Goal: Task Accomplishment & Management: Manage account settings

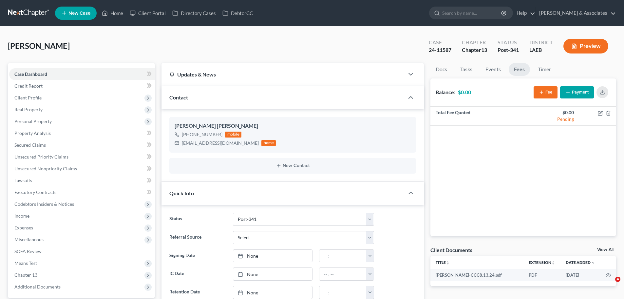
select select "19"
select select "0"
click at [120, 11] on link "Home" at bounding box center [113, 13] width 28 height 12
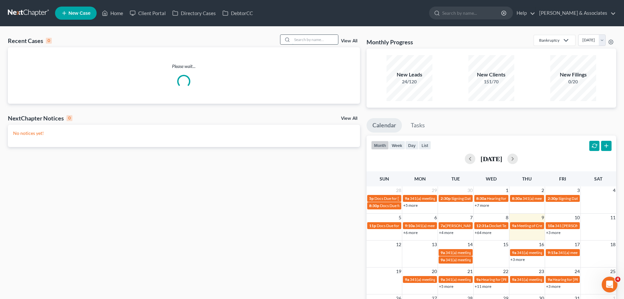
click at [301, 42] on input "search" at bounding box center [315, 40] width 46 height 10
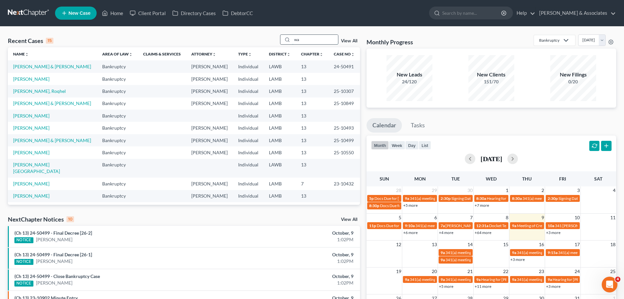
type input "w"
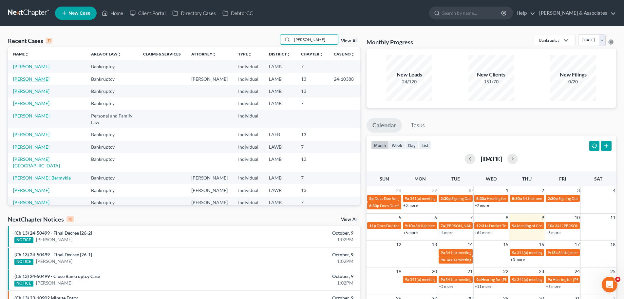
type input "[PERSON_NAME]"
click at [35, 76] on link "[PERSON_NAME]" at bounding box center [31, 79] width 36 height 6
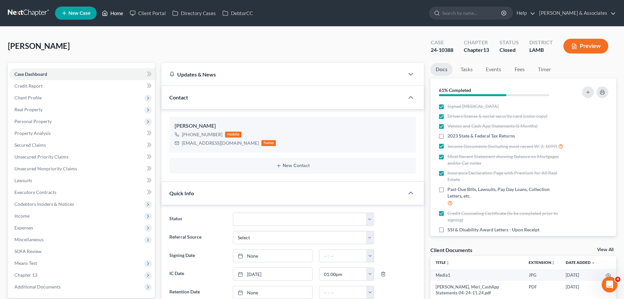
click at [117, 10] on link "Home" at bounding box center [113, 13] width 28 height 12
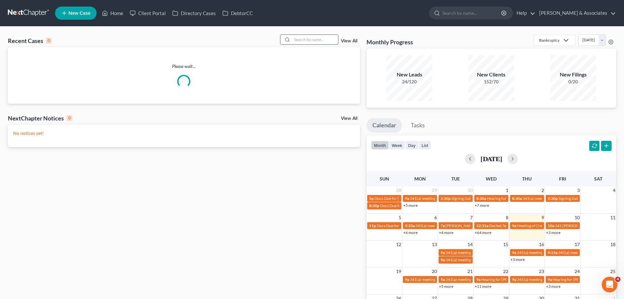
click at [307, 40] on input "search" at bounding box center [315, 40] width 46 height 10
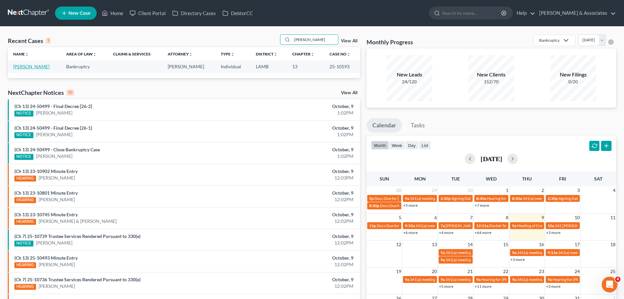
type input "[PERSON_NAME]"
click at [27, 65] on link "[PERSON_NAME]" at bounding box center [31, 67] width 36 height 6
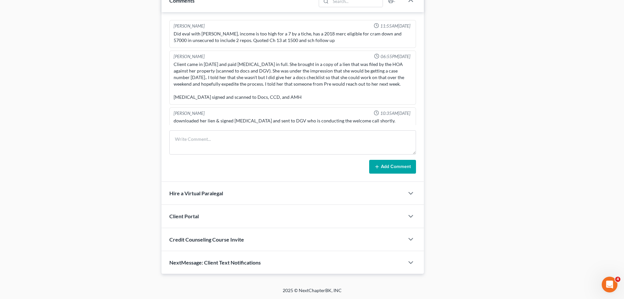
scroll to position [2557, 0]
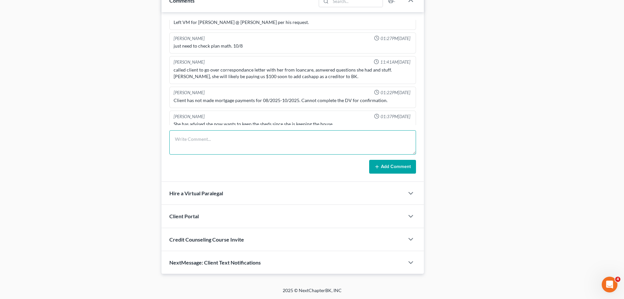
click at [193, 141] on textarea at bounding box center [292, 142] width 247 height 24
click at [281, 141] on textarea at bounding box center [292, 142] width 247 height 24
drag, startPoint x: 338, startPoint y: 118, endPoint x: 172, endPoint y: 115, distance: 166.1
click at [172, 119] on div "She has advised she now wants to keep the sheds since she is keeping the house." at bounding box center [292, 123] width 241 height 9
copy div "She has advised she now wants to keep the sheds since she is keeping the house."
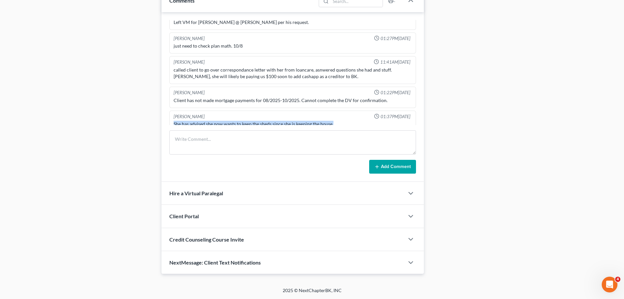
copy div "She has advised she now wants to keep the sheds since she is keeping the house."
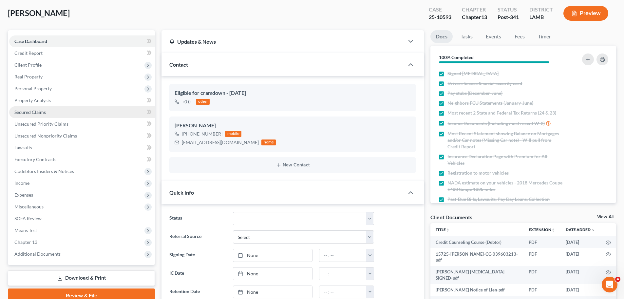
scroll to position [0, 0]
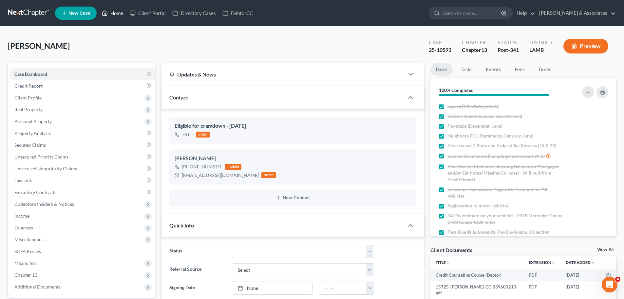
drag, startPoint x: 119, startPoint y: 14, endPoint x: 124, endPoint y: 19, distance: 7.6
click at [119, 14] on link "Home" at bounding box center [113, 13] width 28 height 12
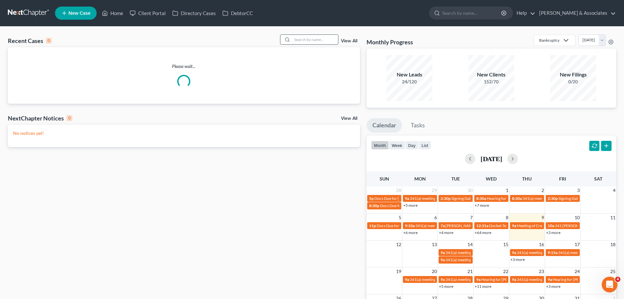
click at [322, 38] on input "search" at bounding box center [315, 40] width 46 height 10
type input "L"
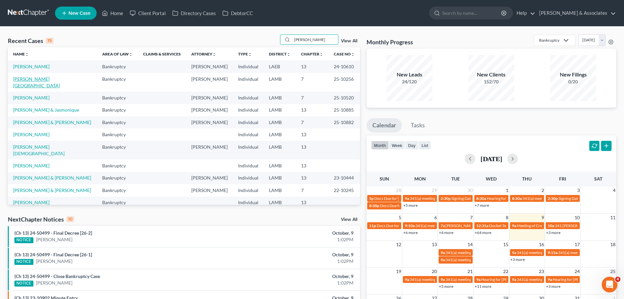
type input "[PERSON_NAME]"
click at [34, 81] on link "[PERSON_NAME][GEOGRAPHIC_DATA]" at bounding box center [36, 82] width 47 height 12
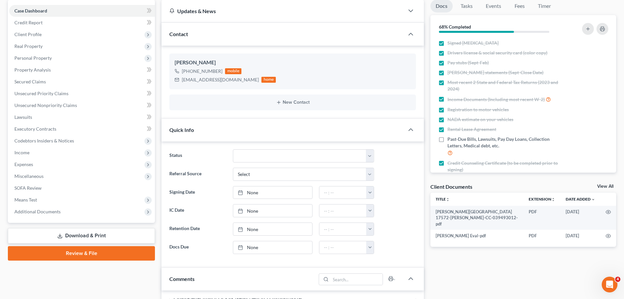
scroll to position [66, 0]
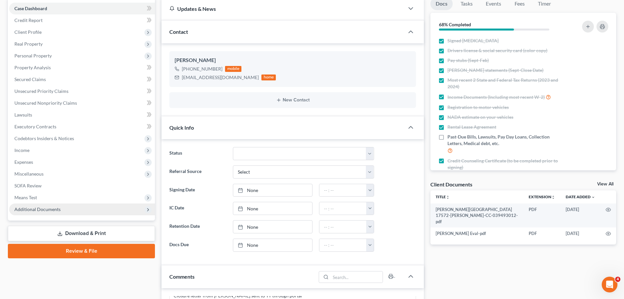
click at [76, 208] on span "Additional Documents" at bounding box center [82, 209] width 146 height 12
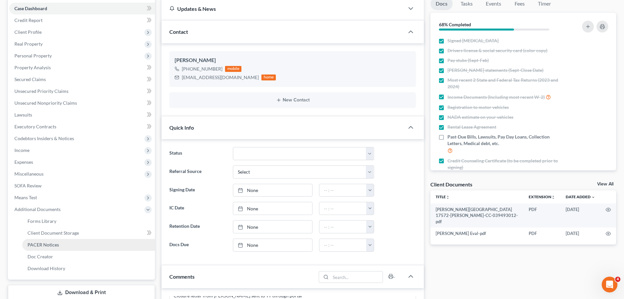
click at [67, 240] on link "PACER Notices" at bounding box center [88, 245] width 133 height 12
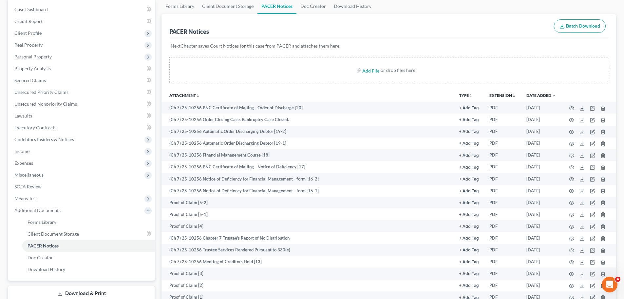
scroll to position [66, 0]
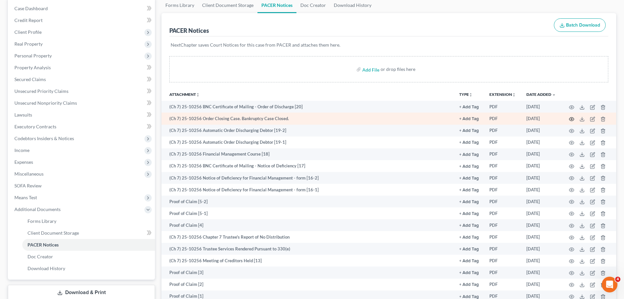
click at [571, 119] on circle "button" at bounding box center [571, 118] width 1 height 1
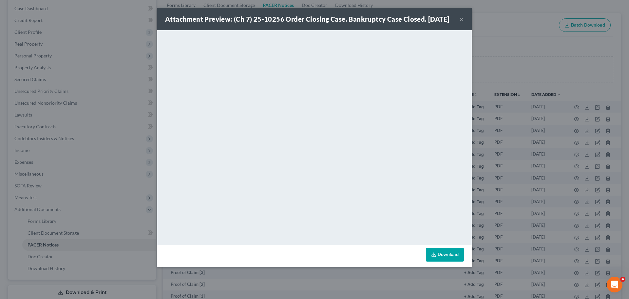
click at [462, 22] on button "×" at bounding box center [461, 19] width 5 height 8
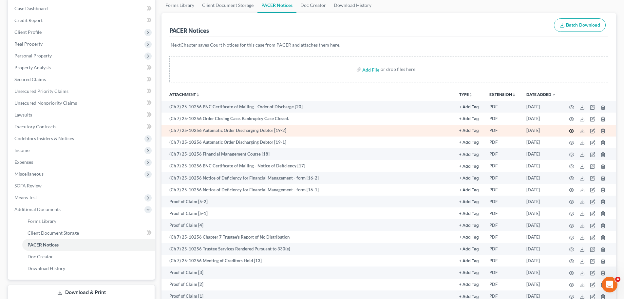
click at [574, 130] on icon "button" at bounding box center [571, 130] width 5 height 5
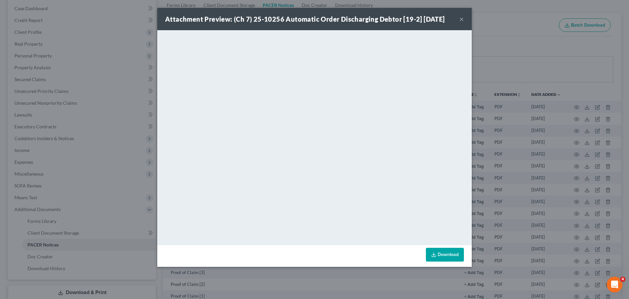
click at [463, 17] on button "×" at bounding box center [461, 19] width 5 height 8
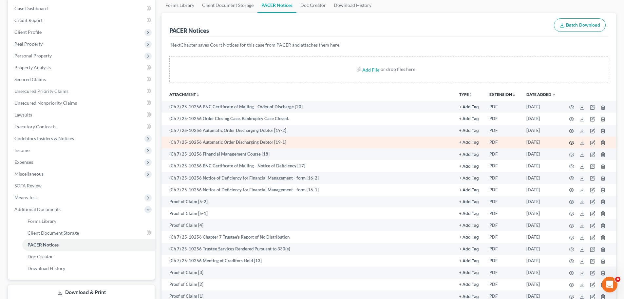
click at [569, 141] on icon "button" at bounding box center [571, 142] width 5 height 5
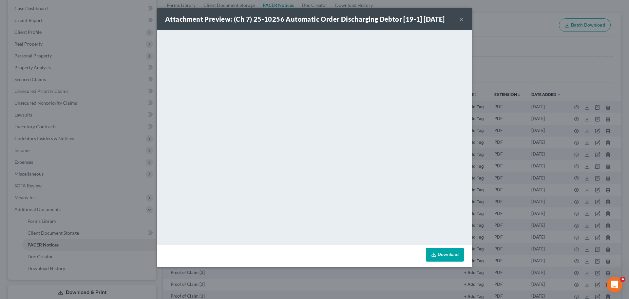
click at [459, 17] on button "×" at bounding box center [461, 19] width 5 height 8
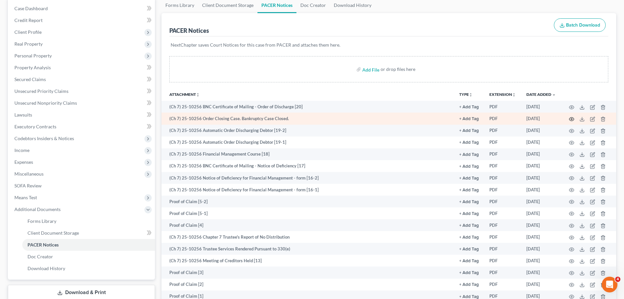
click at [571, 117] on icon "button" at bounding box center [571, 118] width 5 height 5
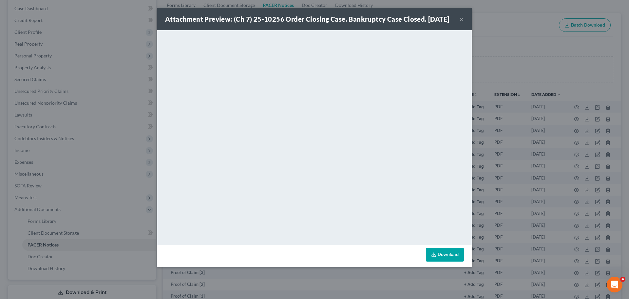
click at [461, 23] on button "×" at bounding box center [461, 19] width 5 height 8
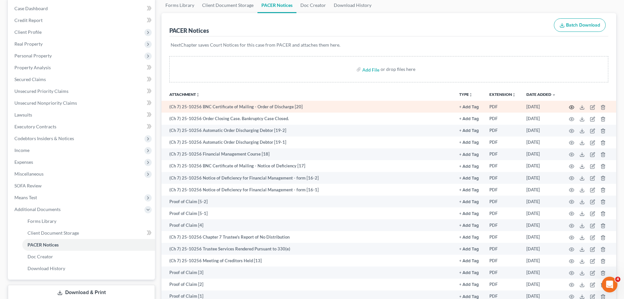
click at [570, 106] on icon "button" at bounding box center [571, 107] width 5 height 5
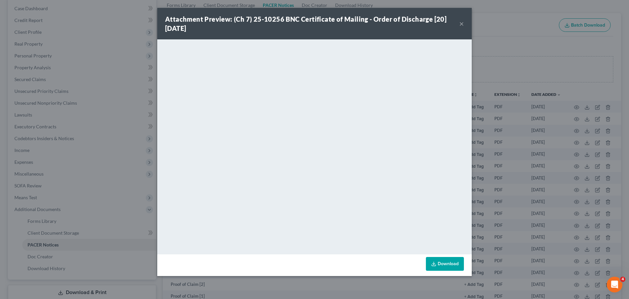
click at [461, 23] on button "×" at bounding box center [461, 24] width 5 height 8
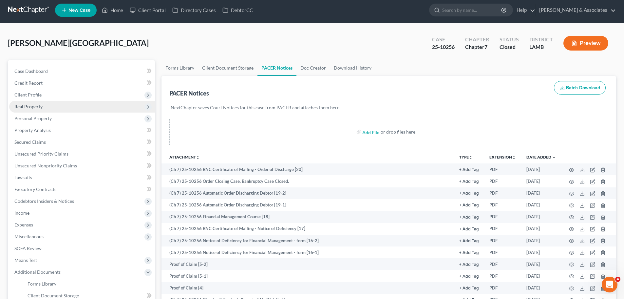
scroll to position [0, 0]
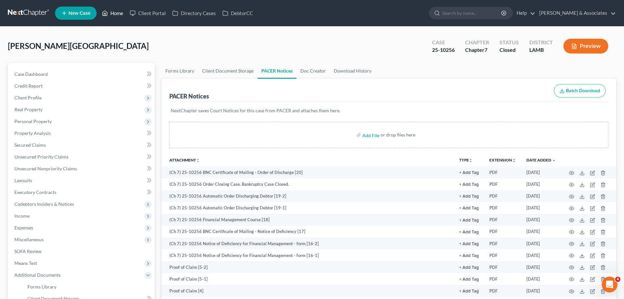
click at [119, 9] on link "Home" at bounding box center [113, 13] width 28 height 12
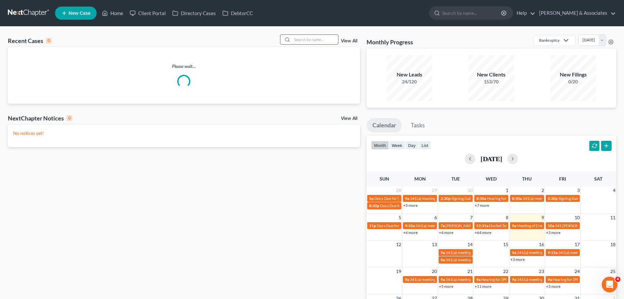
click at [314, 44] on input "search" at bounding box center [315, 40] width 46 height 10
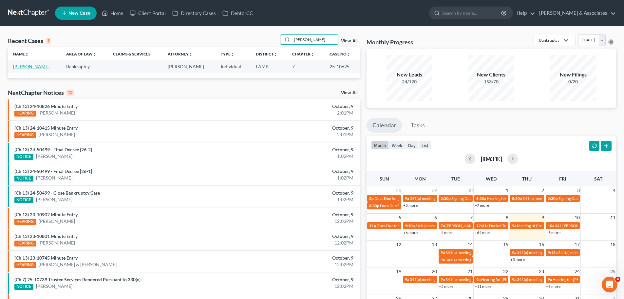
type input "[PERSON_NAME]"
drag, startPoint x: 33, startPoint y: 68, endPoint x: 37, endPoint y: 69, distance: 4.0
click at [33, 67] on link "[PERSON_NAME]" at bounding box center [31, 67] width 36 height 6
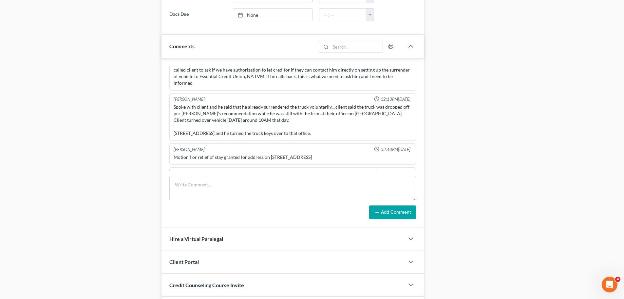
scroll to position [1223, 0]
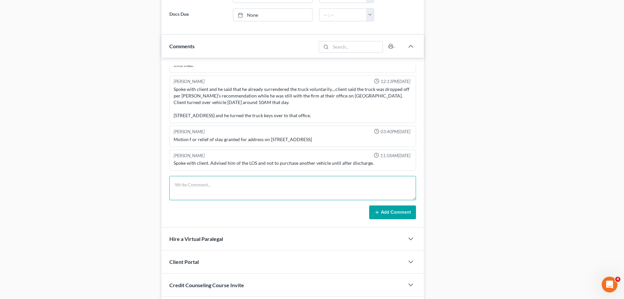
click at [204, 187] on textarea at bounding box center [292, 188] width 247 height 24
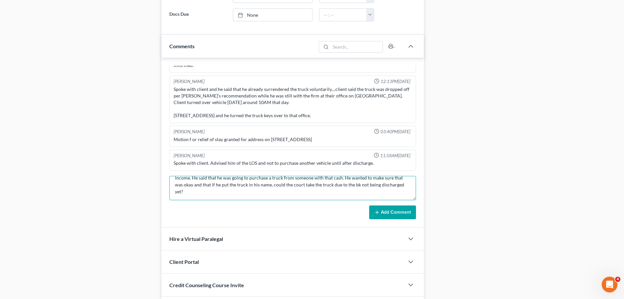
scroll to position [22, 0]
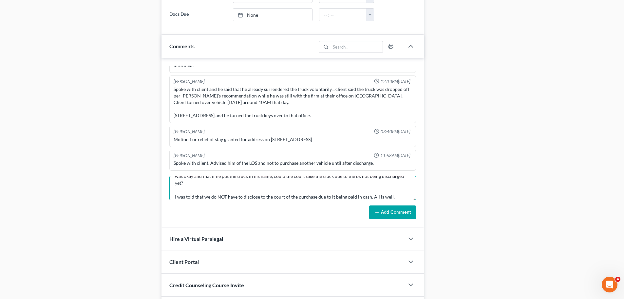
type textarea "Called in and wanted to ask if he could buy a vehicle with cash. Confirmed that…"
click at [386, 211] on button "Add Comment" at bounding box center [392, 212] width 47 height 14
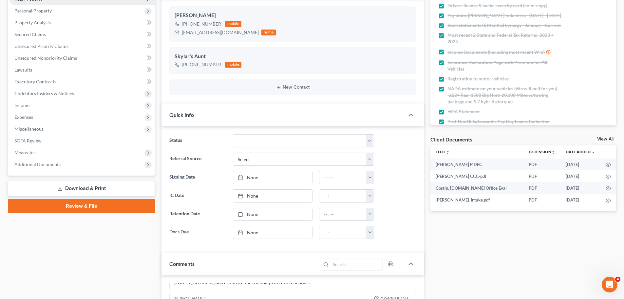
scroll to position [0, 0]
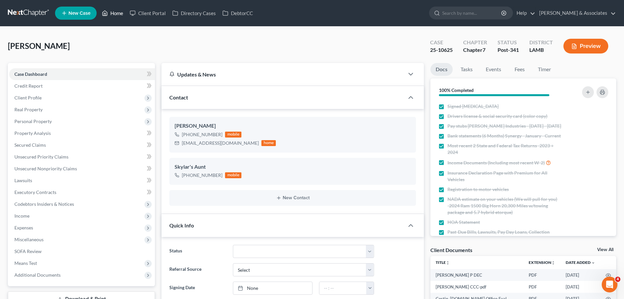
click at [114, 15] on link "Home" at bounding box center [113, 13] width 28 height 12
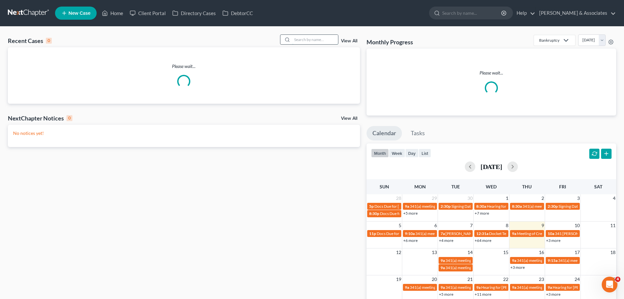
click at [315, 40] on input "search" at bounding box center [315, 40] width 46 height 10
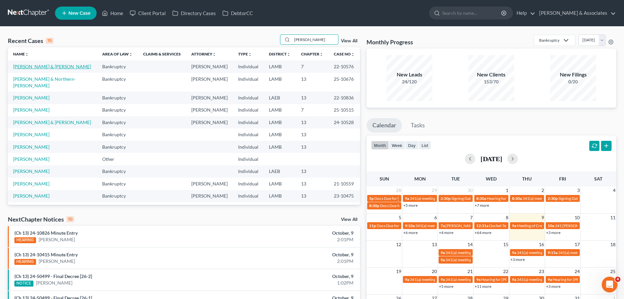
type input "[PERSON_NAME]"
click at [53, 67] on link "[PERSON_NAME] & [PERSON_NAME]" at bounding box center [52, 67] width 78 height 6
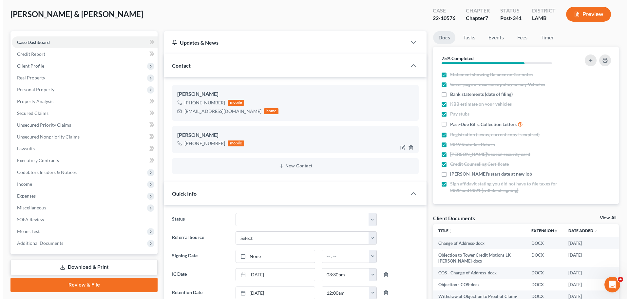
scroll to position [33, 0]
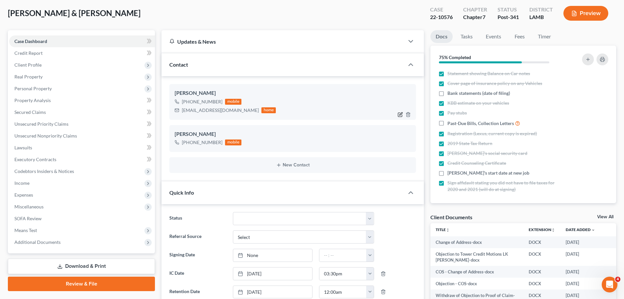
click at [403, 114] on icon "button" at bounding box center [400, 114] width 5 height 5
select select "0"
select select "2"
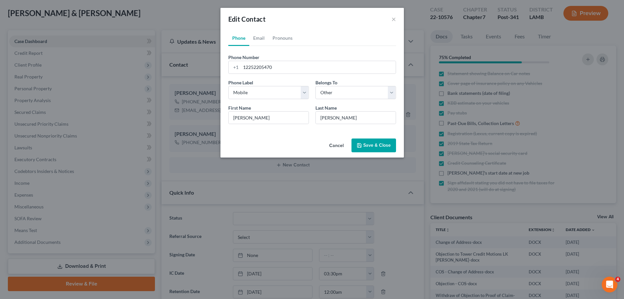
scroll to position [3884, 0]
click at [289, 67] on input "12252205470" at bounding box center [320, 67] width 155 height 12
click at [263, 36] on link "Email" at bounding box center [261, 38] width 19 height 16
click at [279, 68] on input "[EMAIL_ADDRESS][DOMAIN_NAME]" at bounding box center [320, 67] width 155 height 12
type input "[EMAIL_ADDRESS][DOMAIN_NAME]"
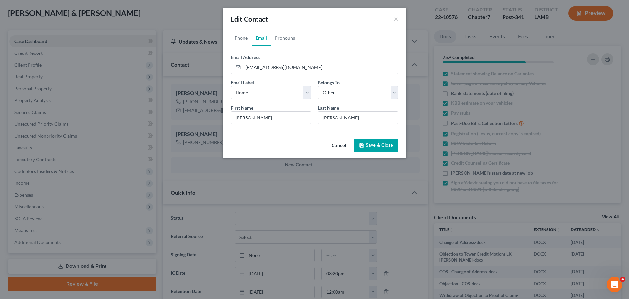
click at [372, 143] on button "Save & Close" at bounding box center [376, 145] width 45 height 14
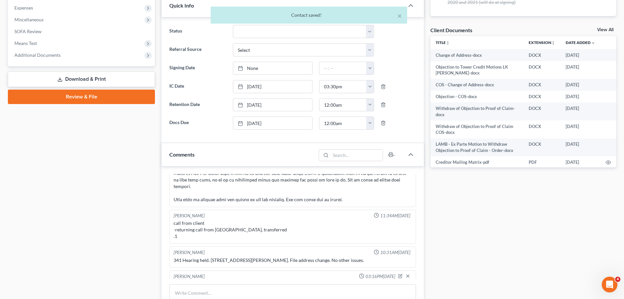
scroll to position [262, 0]
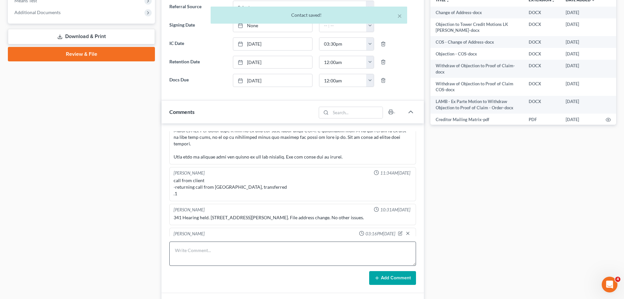
click at [221, 239] on div "Appointment Setter 04:24PM[DATE] Uploaded docs [PERSON_NAME] 03:48PM[DATE] call…" at bounding box center [293, 207] width 262 height 169
click at [223, 247] on textarea at bounding box center [292, 253] width 247 height 24
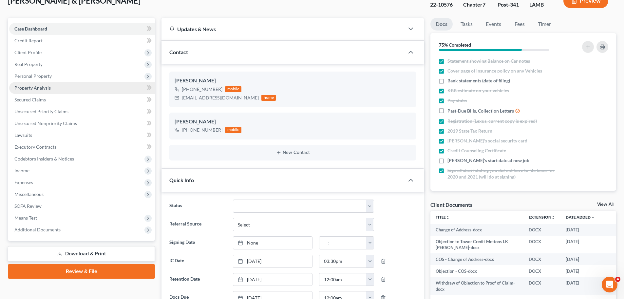
scroll to position [0, 0]
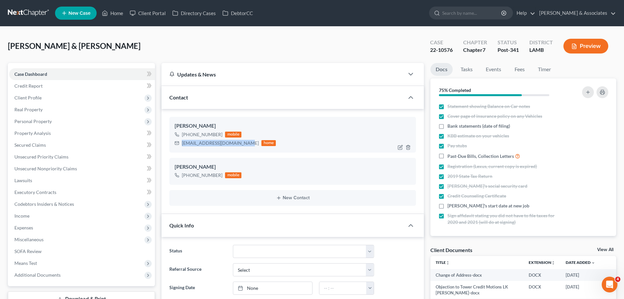
drag, startPoint x: 181, startPoint y: 145, endPoint x: 244, endPoint y: 143, distance: 62.6
click at [244, 143] on div "[EMAIL_ADDRESS][DOMAIN_NAME] home" at bounding box center [225, 143] width 101 height 9
copy div "[EMAIL_ADDRESS][DOMAIN_NAME]"
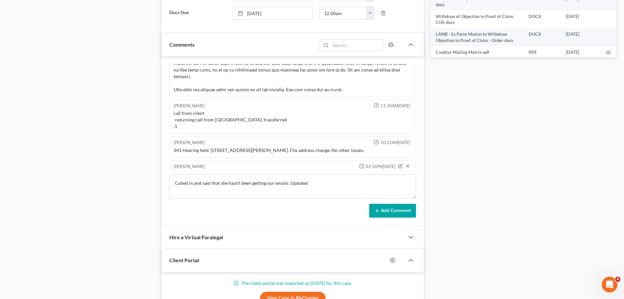
scroll to position [393, 0]
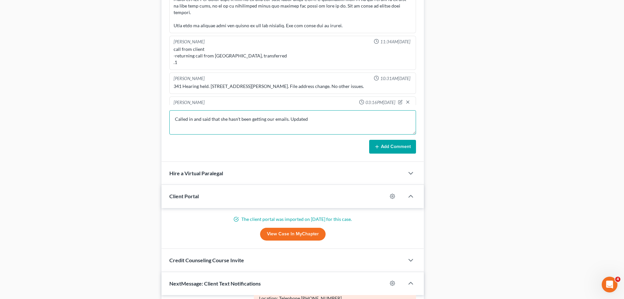
click at [312, 118] on textarea "Called in and said that she hasn't been getting our emails. Updated" at bounding box center [292, 122] width 247 height 24
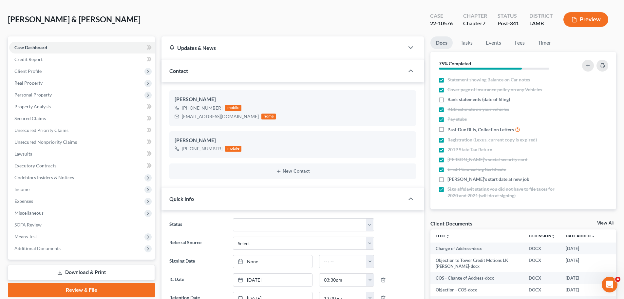
scroll to position [0, 0]
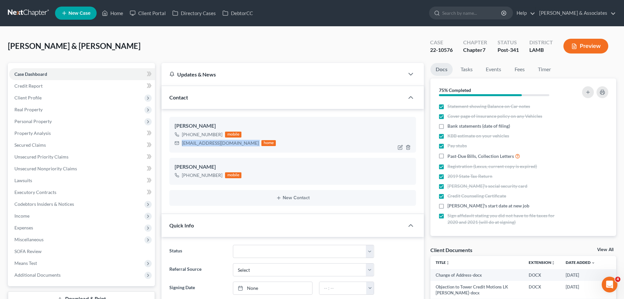
drag, startPoint x: 181, startPoint y: 144, endPoint x: 246, endPoint y: 142, distance: 64.6
click at [246, 142] on div "[EMAIL_ADDRESS][DOMAIN_NAME] home" at bounding box center [225, 143] width 101 height 9
copy div "[EMAIL_ADDRESS][DOMAIN_NAME]"
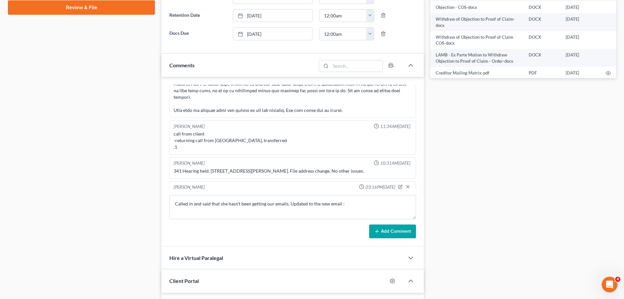
scroll to position [328, 0]
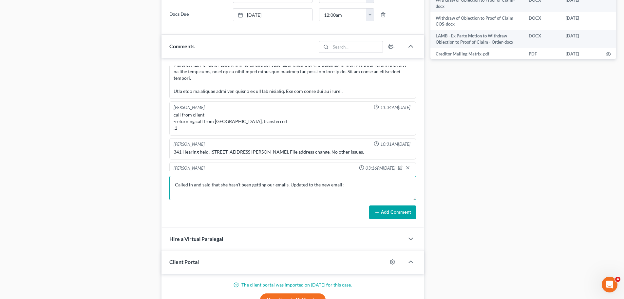
paste textarea "[EMAIL_ADDRESS][DOMAIN_NAME]"
type textarea "Called in and said that she hasn't been getting our emails. Updated to the new …"
click at [391, 211] on button "Add Comment" at bounding box center [392, 212] width 47 height 14
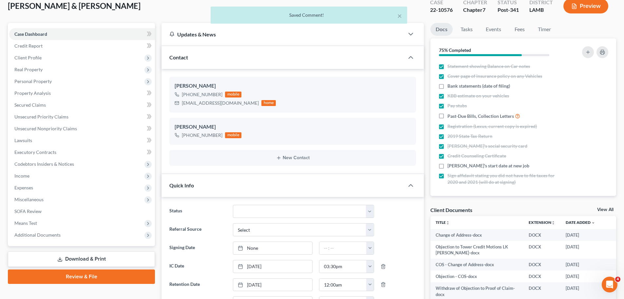
scroll to position [0, 0]
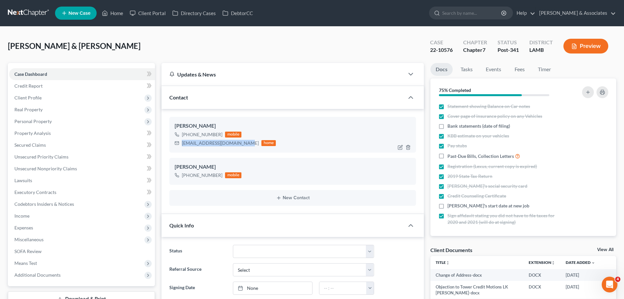
drag, startPoint x: 181, startPoint y: 142, endPoint x: 246, endPoint y: 149, distance: 65.0
click at [243, 144] on div "[EMAIL_ADDRESS][DOMAIN_NAME] home" at bounding box center [225, 143] width 101 height 9
copy div "[EMAIL_ADDRESS][DOMAIN_NAME]"
